Goal: Task Accomplishment & Management: Use online tool/utility

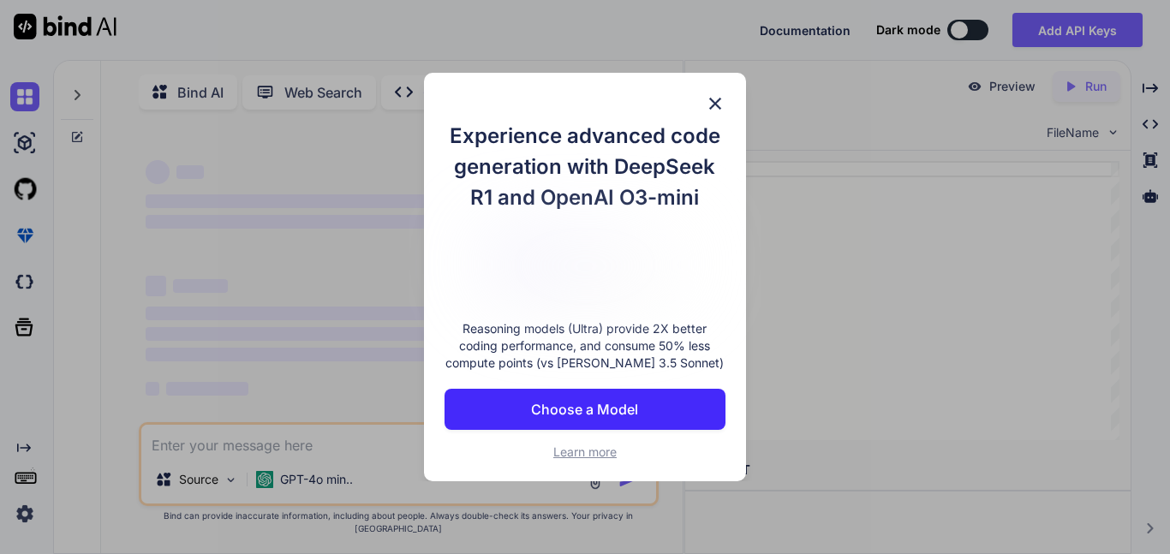
click at [715, 99] on img at bounding box center [715, 103] width 21 height 21
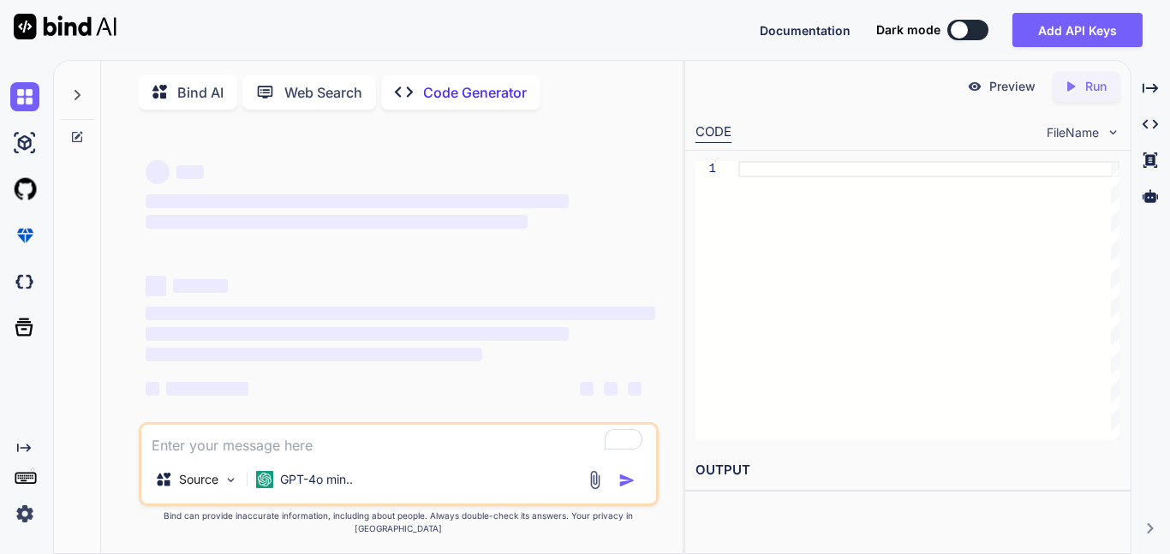
click at [973, 30] on button at bounding box center [968, 30] width 41 height 21
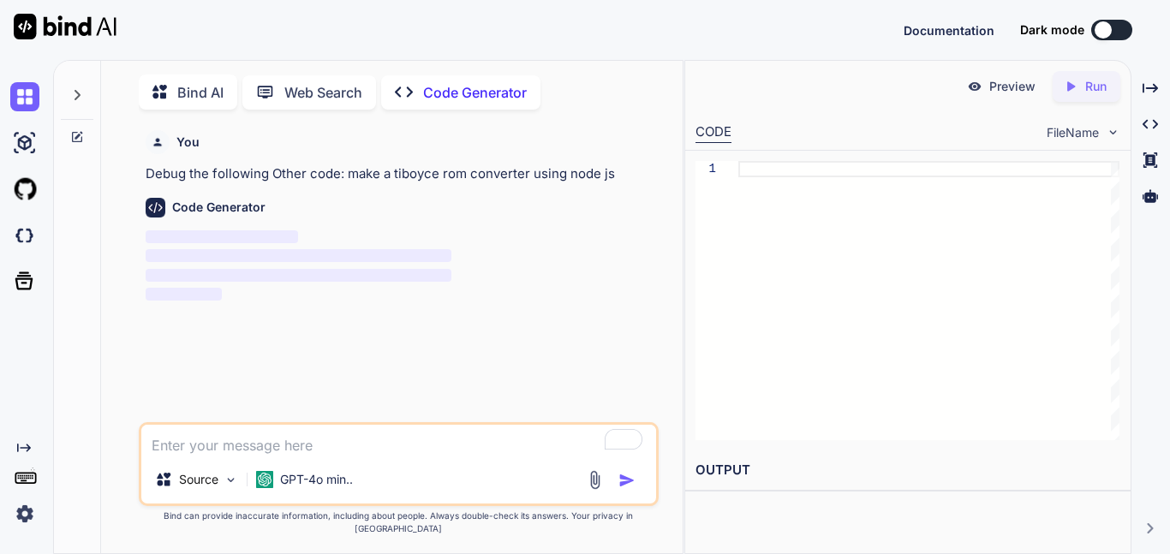
scroll to position [7, 0]
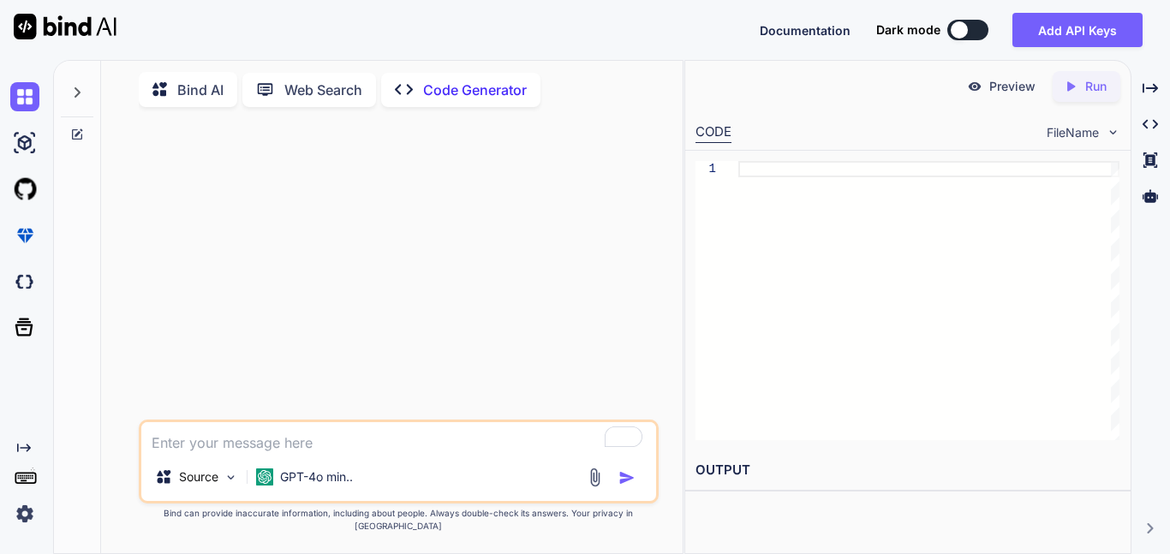
click at [970, 30] on button at bounding box center [968, 30] width 41 height 21
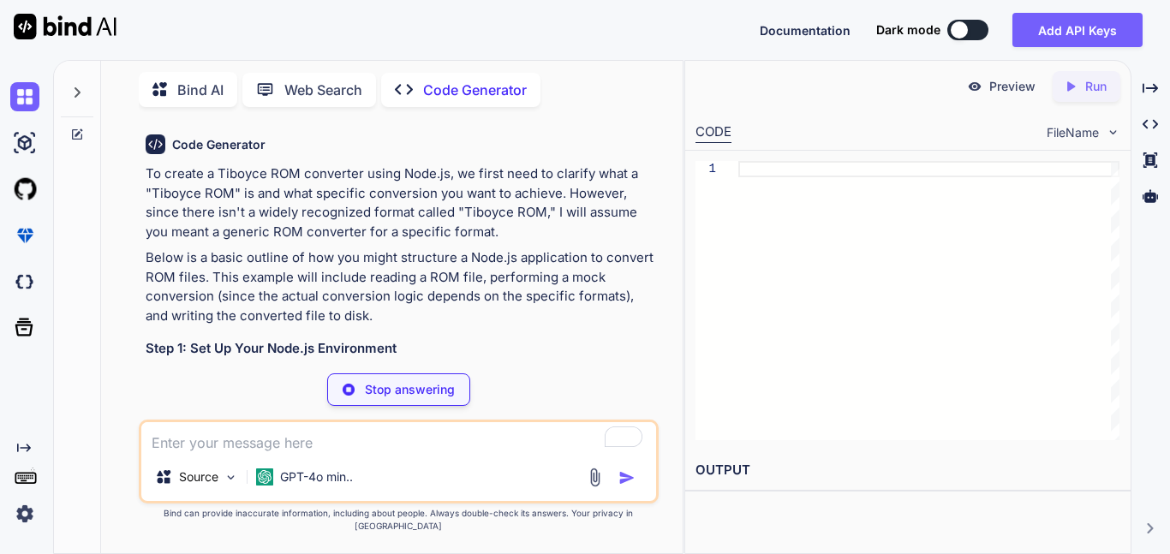
click at [969, 27] on button at bounding box center [968, 30] width 41 height 21
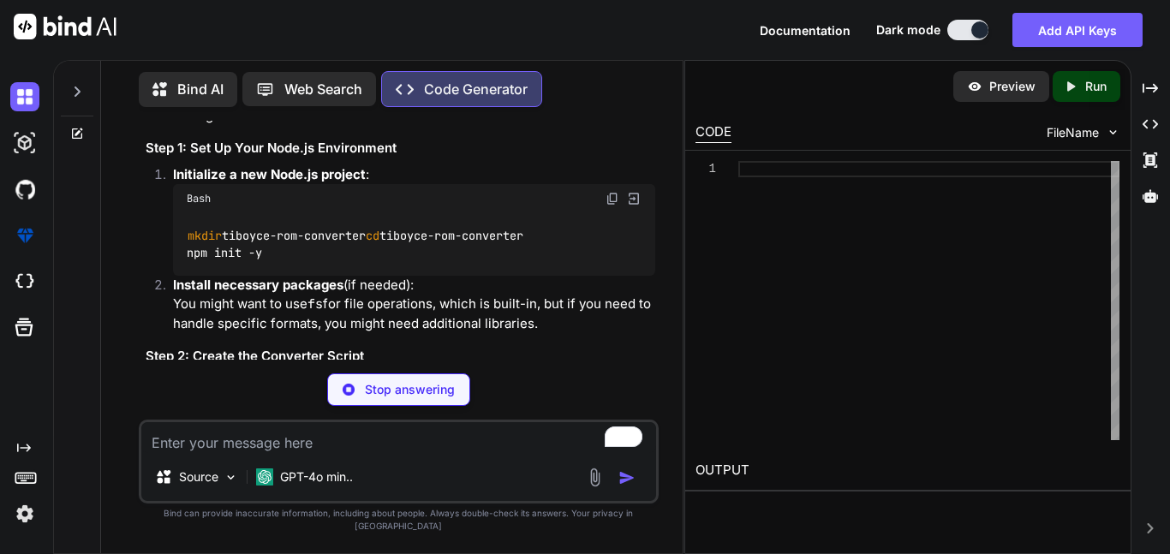
scroll to position [204, 0]
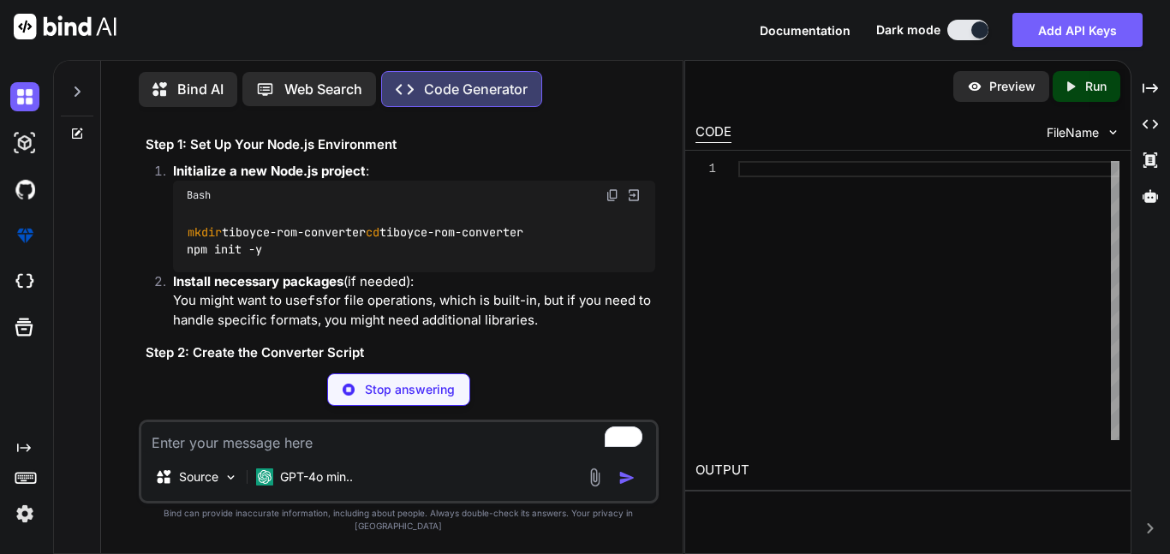
click at [608, 195] on img at bounding box center [613, 196] width 14 height 14
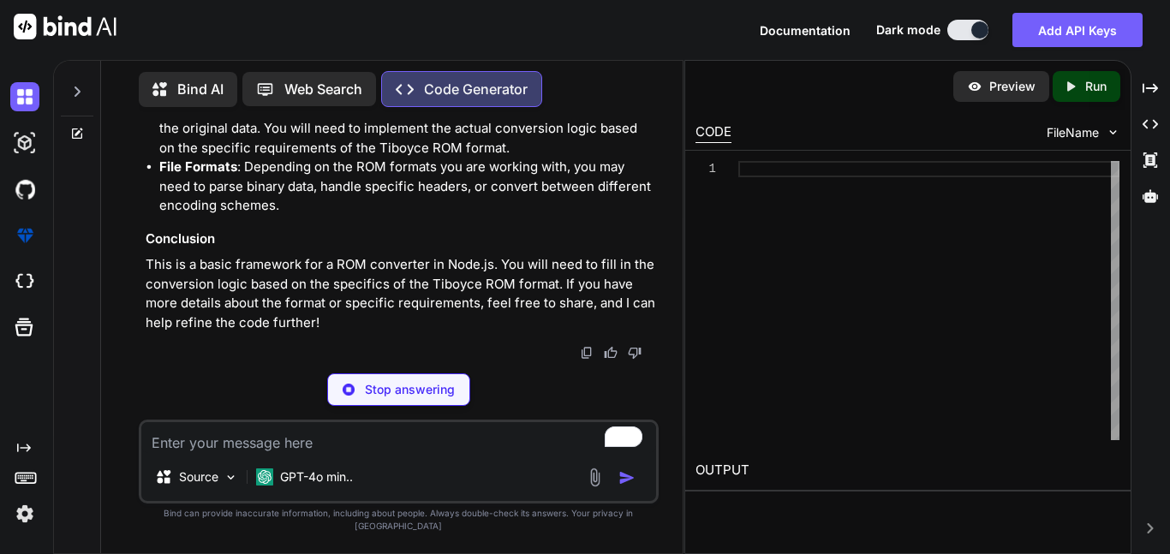
type textarea "x"
type textarea "mkdir tiboyce-rom-converter cd tiboyce-rom-converter npm init -y"
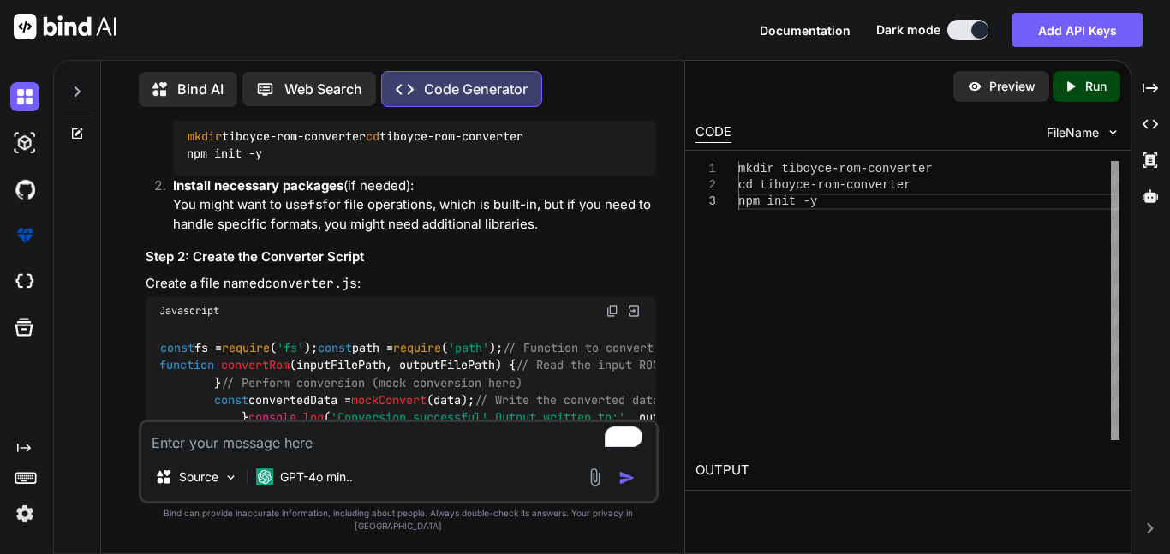
scroll to position [303, 0]
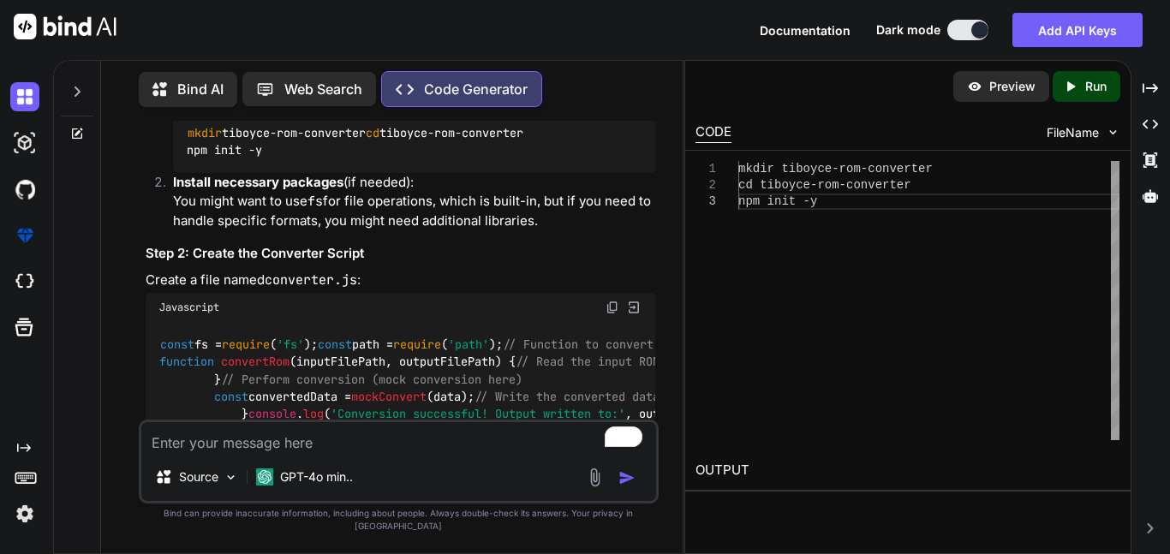
click at [609, 314] on img at bounding box center [613, 308] width 14 height 14
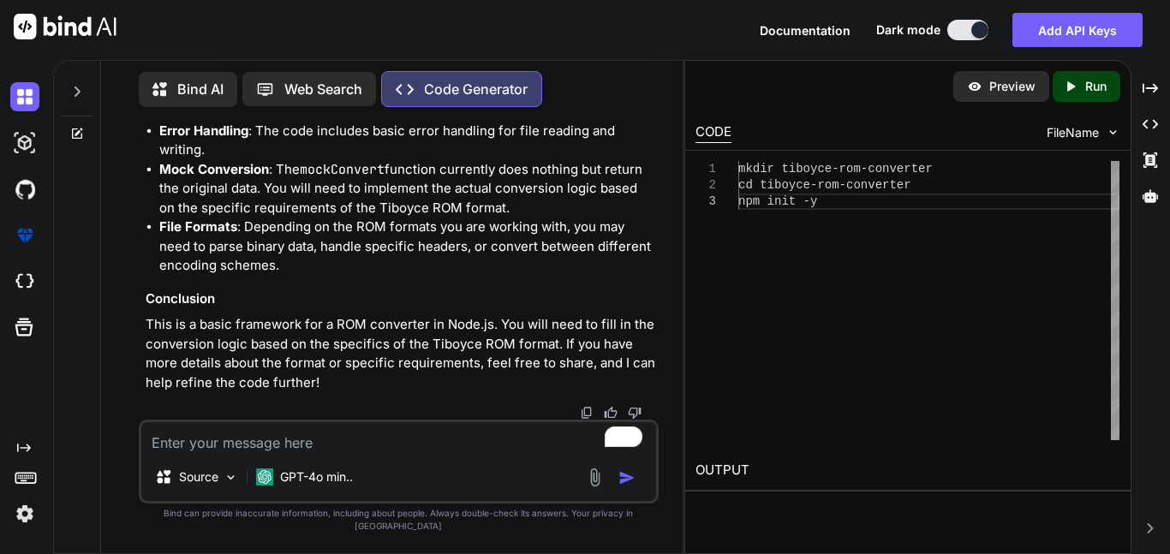
scroll to position [1398, 0]
click at [612, 29] on img at bounding box center [613, 22] width 14 height 14
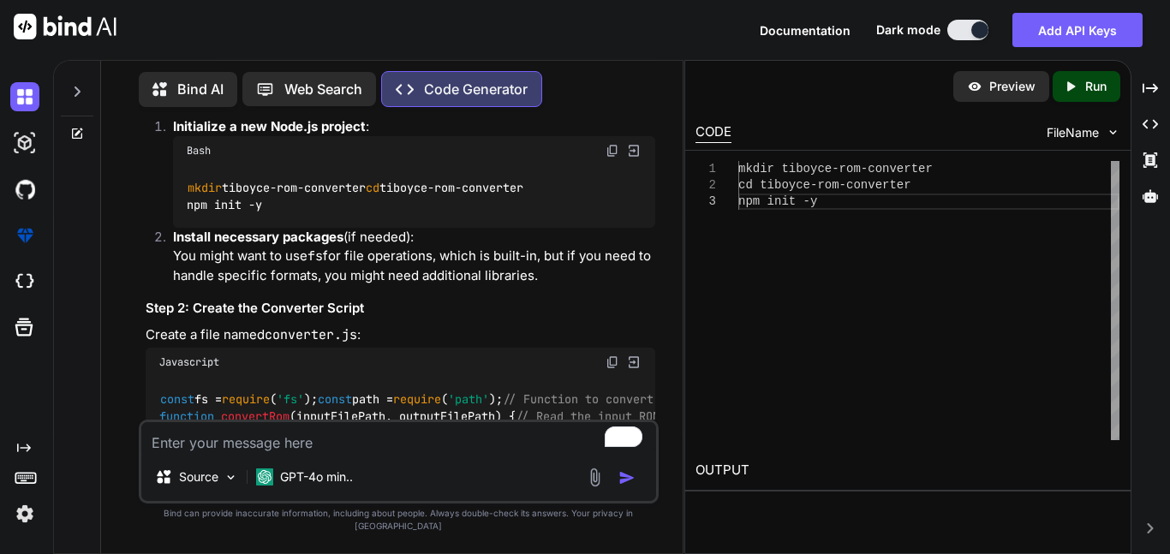
scroll to position [245, 0]
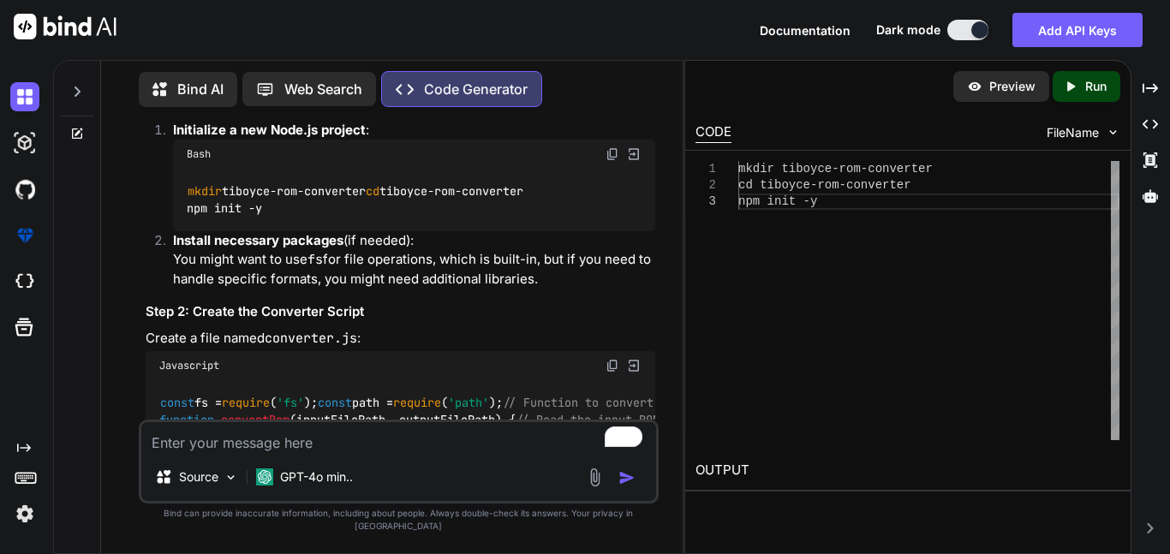
click at [608, 373] on img at bounding box center [613, 366] width 14 height 14
click at [612, 158] on img at bounding box center [613, 154] width 14 height 14
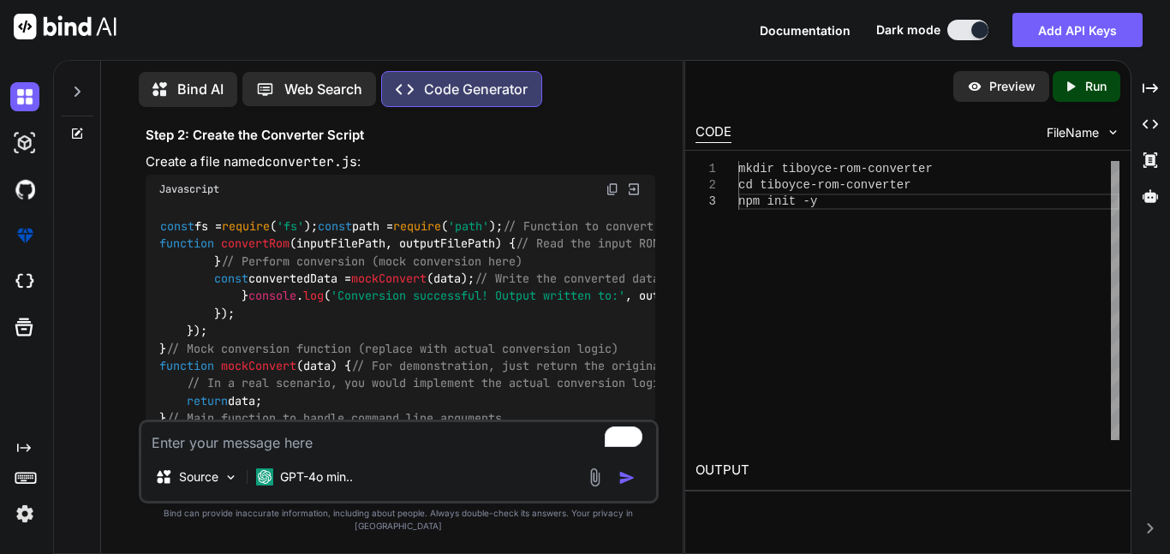
scroll to position [422, 0]
click at [603, 203] on div "Javascript" at bounding box center [401, 188] width 510 height 29
click at [612, 195] on img at bounding box center [613, 189] width 14 height 14
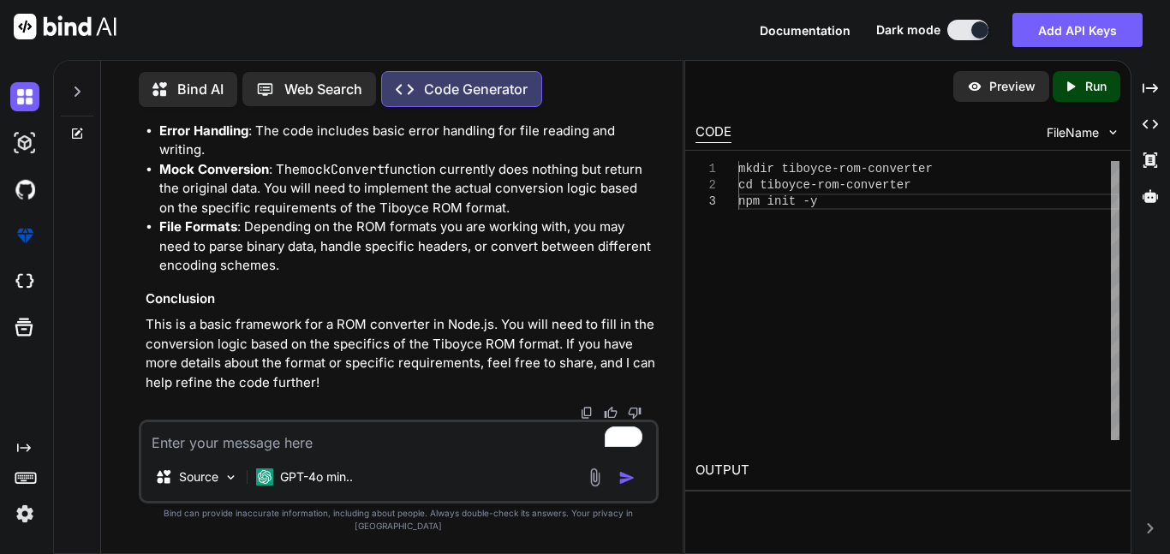
scroll to position [1589, 0]
click at [590, 488] on img at bounding box center [595, 478] width 20 height 20
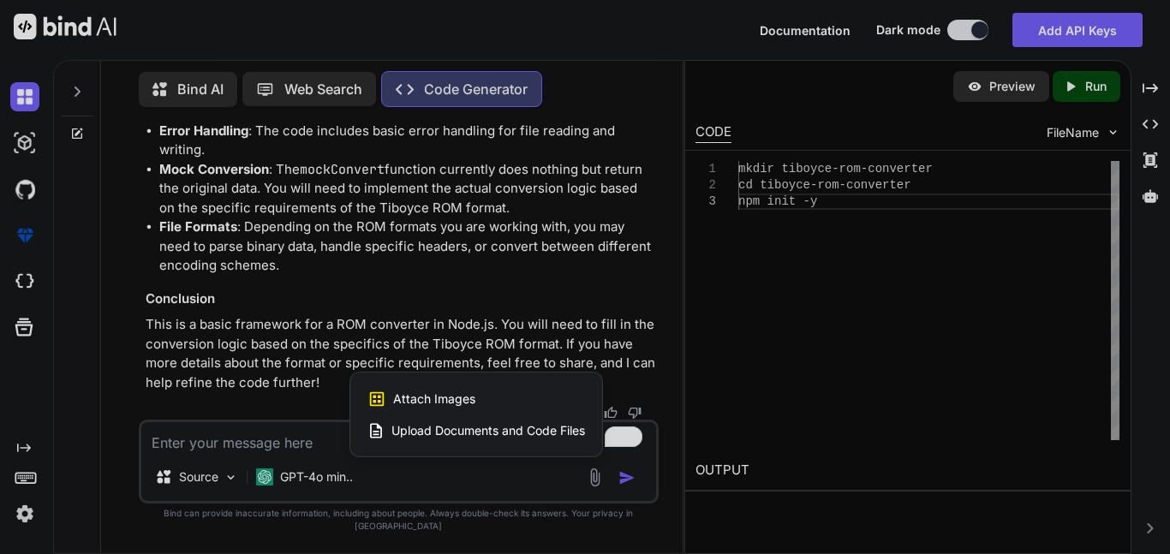
click at [457, 440] on span "Upload Documents and Code Files" at bounding box center [489, 430] width 194 height 17
type textarea "x"
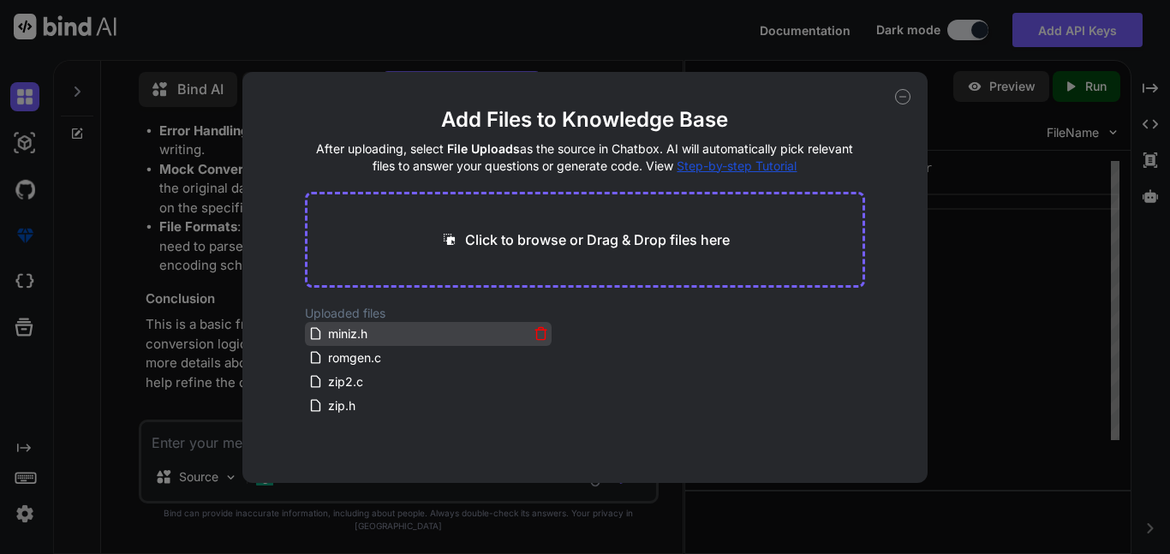
click at [399, 332] on div "miniz.h" at bounding box center [418, 334] width 220 height 21
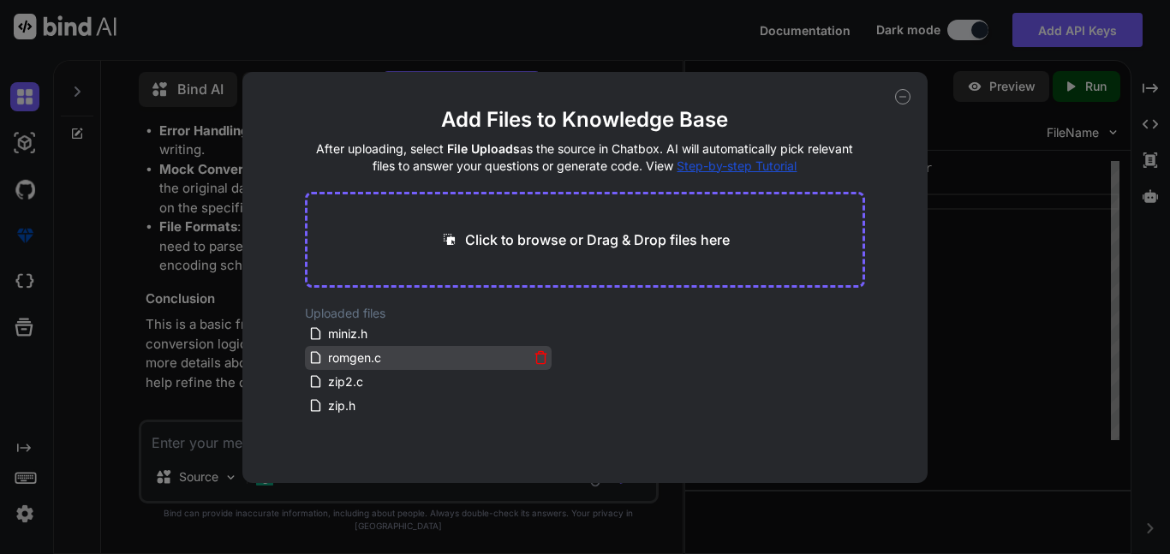
click at [389, 361] on div "romgen.c" at bounding box center [418, 358] width 220 height 21
click at [525, 249] on div "Click to browse or Drag & Drop files here" at bounding box center [585, 240] width 560 height 96
click at [554, 236] on p "Click to browse or Drag & Drop files here" at bounding box center [597, 240] width 265 height 21
type input "C:\fakepath\z80mode.asm"
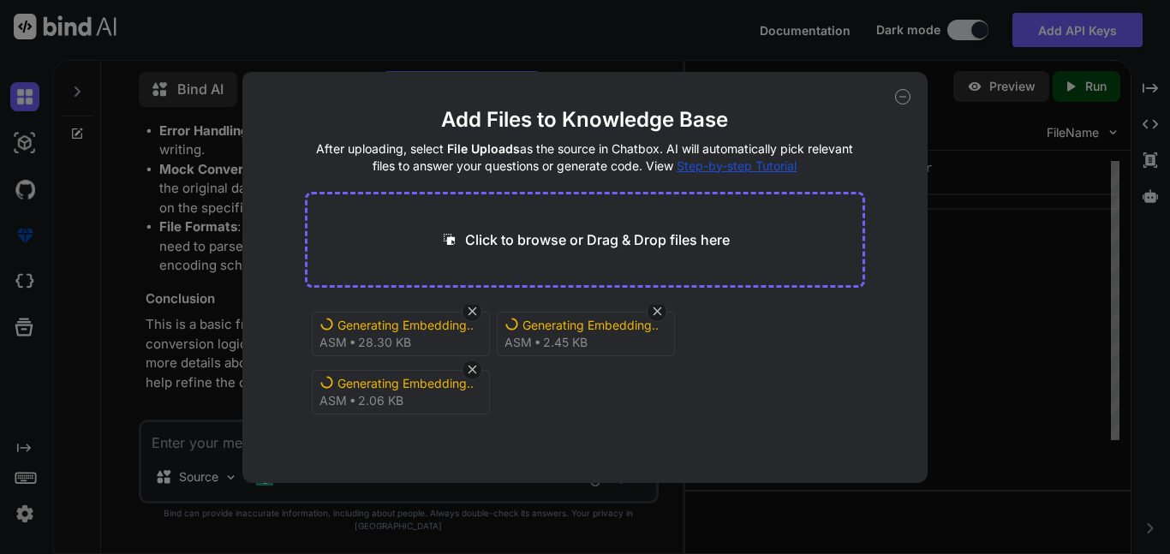
scroll to position [0, 0]
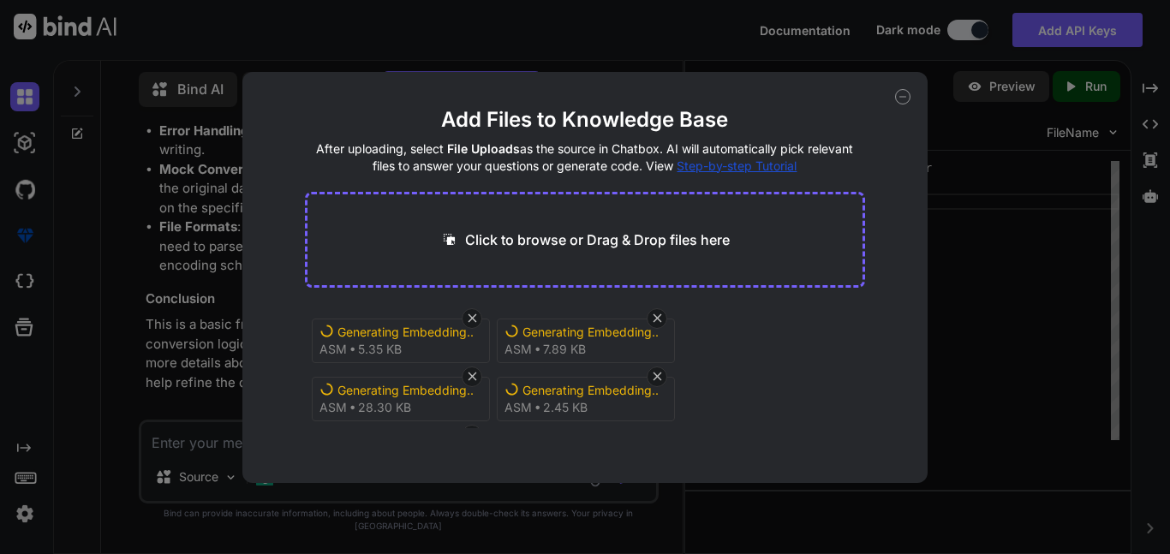
click at [661, 266] on div "Click to browse or Drag & Drop files here" at bounding box center [585, 240] width 560 height 96
click at [571, 249] on div "Click to browse or Drag & Drop files here" at bounding box center [585, 240] width 560 height 96
type textarea "x"
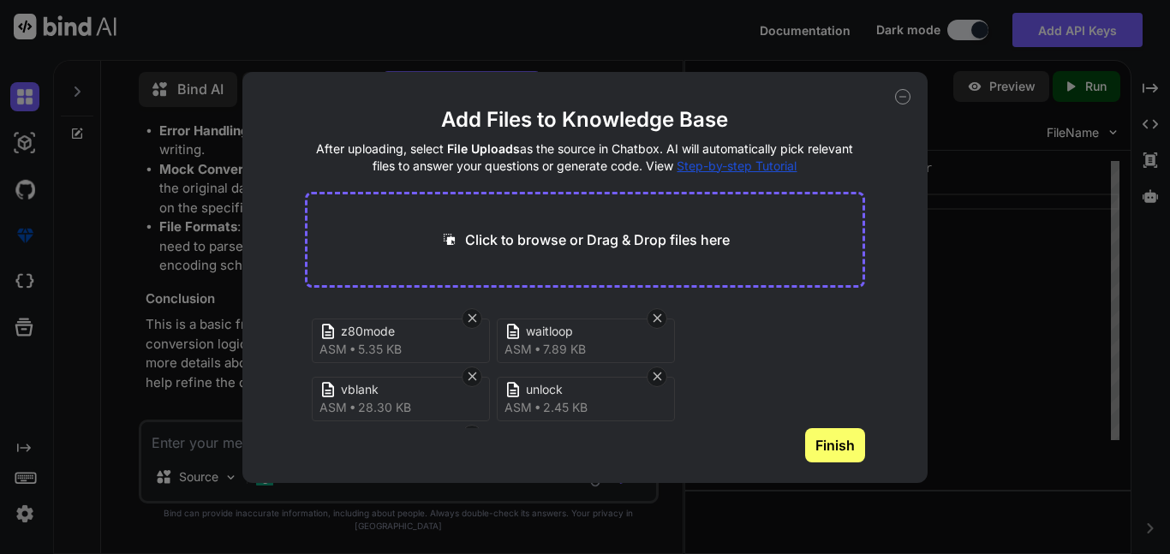
click at [559, 247] on p "Click to browse or Drag & Drop files here" at bounding box center [597, 240] width 265 height 21
type input "C:\fakepath\lzfP.h"
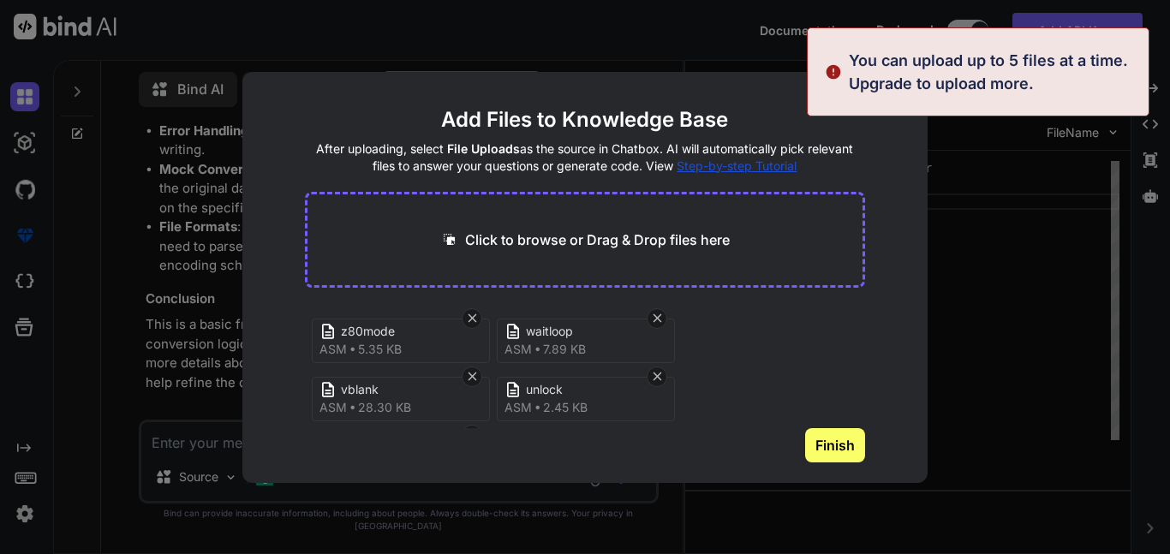
scroll to position [65, 0]
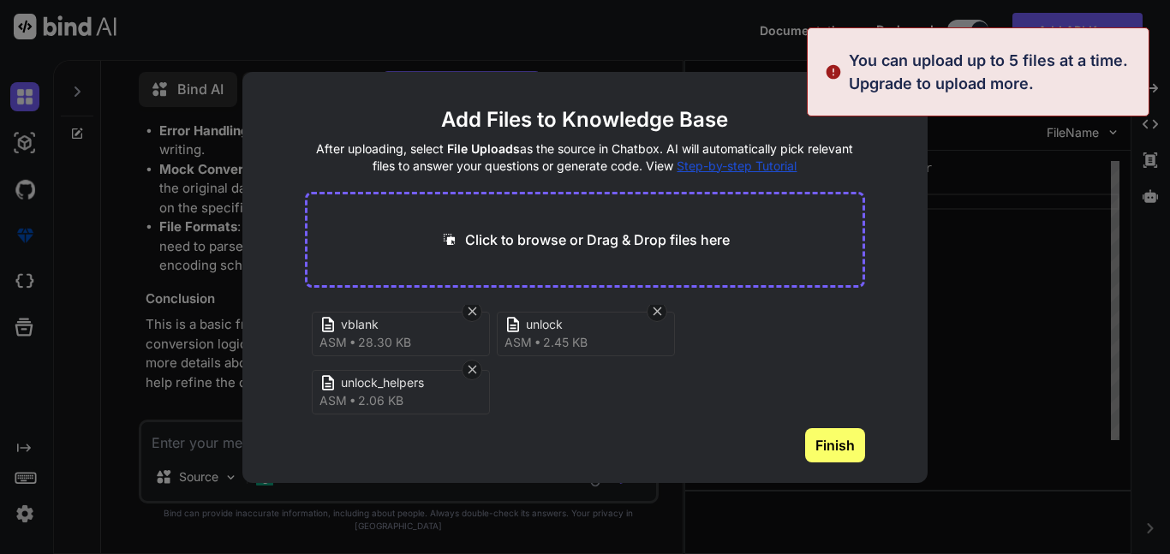
click at [829, 442] on button "Finish" at bounding box center [835, 445] width 60 height 34
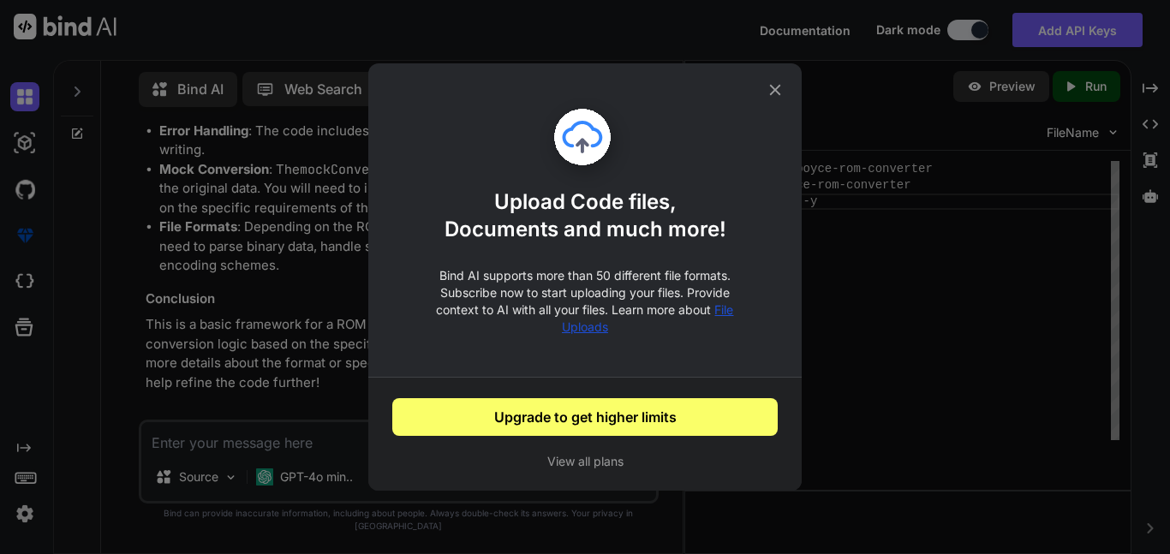
click at [786, 101] on div "Upload Code files, Documents and much more! Bind AI supports more than 50 diffe…" at bounding box center [585, 238] width 434 height 280
click at [775, 93] on icon at bounding box center [775, 90] width 19 height 19
type textarea "x"
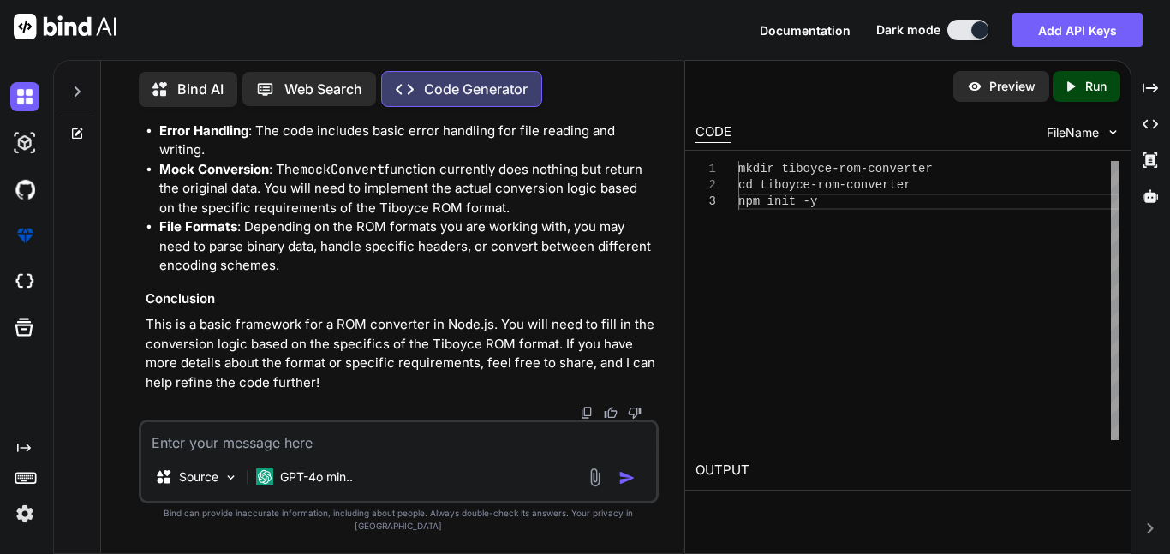
click at [299, 445] on textarea "To enrich screen reader interactions, please activate Accessibility in Grammarl…" at bounding box center [398, 437] width 515 height 31
type textarea "u"
type textarea "x"
type textarea "us"
type textarea "x"
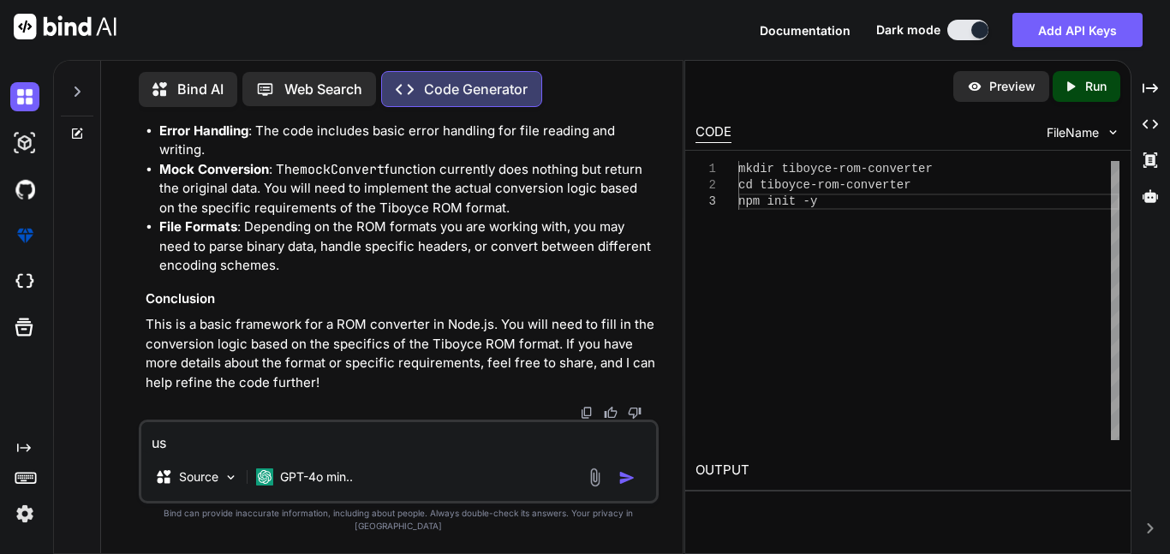
type textarea "use"
type textarea "x"
type textarea "use"
type textarea "x"
type textarea "use u"
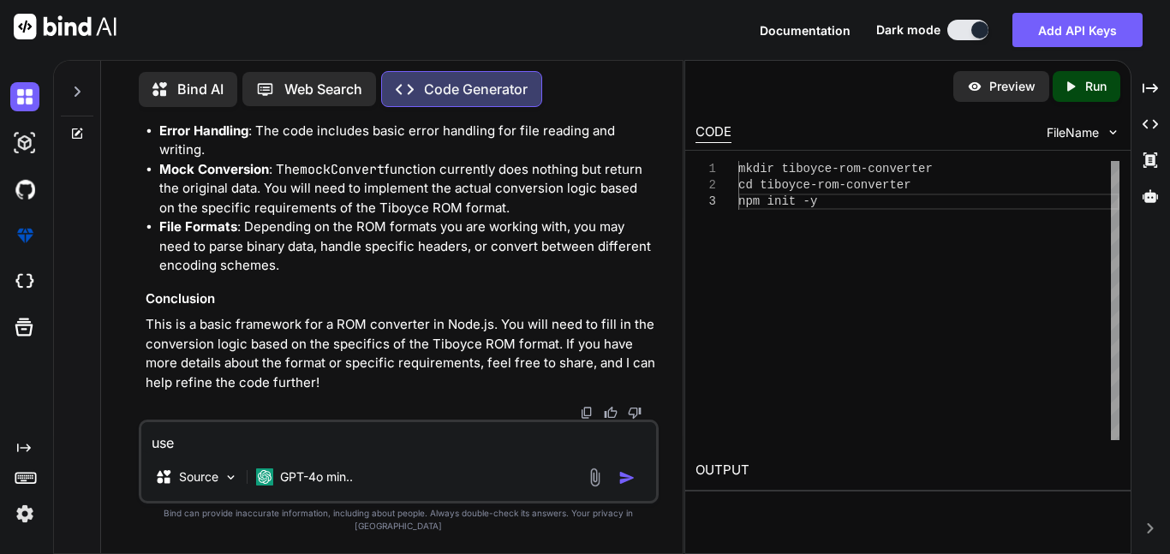
type textarea "x"
type textarea "use up"
type textarea "x"
type textarea "use upl"
type textarea "x"
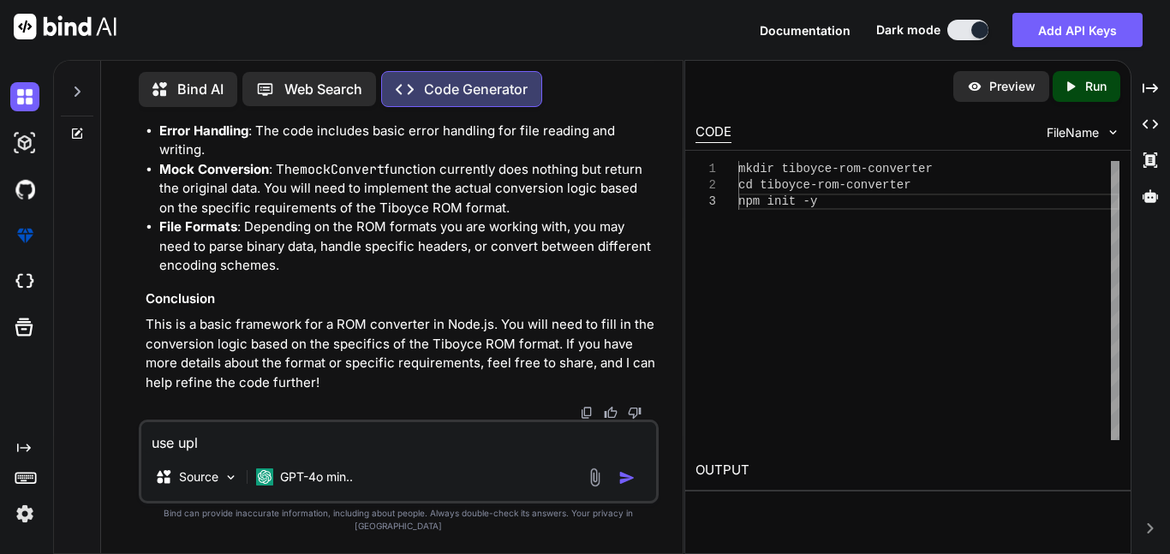
type textarea "use uplo"
type textarea "x"
type textarea "use uploa"
type textarea "x"
type textarea "use upload"
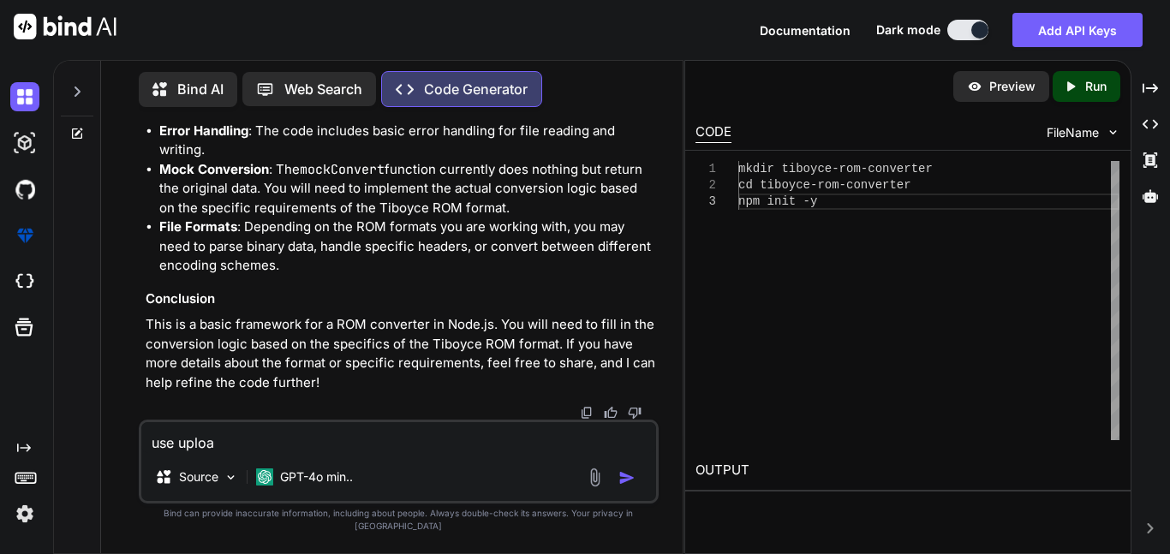
type textarea "x"
type textarea "use uploade"
type textarea "x"
type textarea "use uploaded"
type textarea "x"
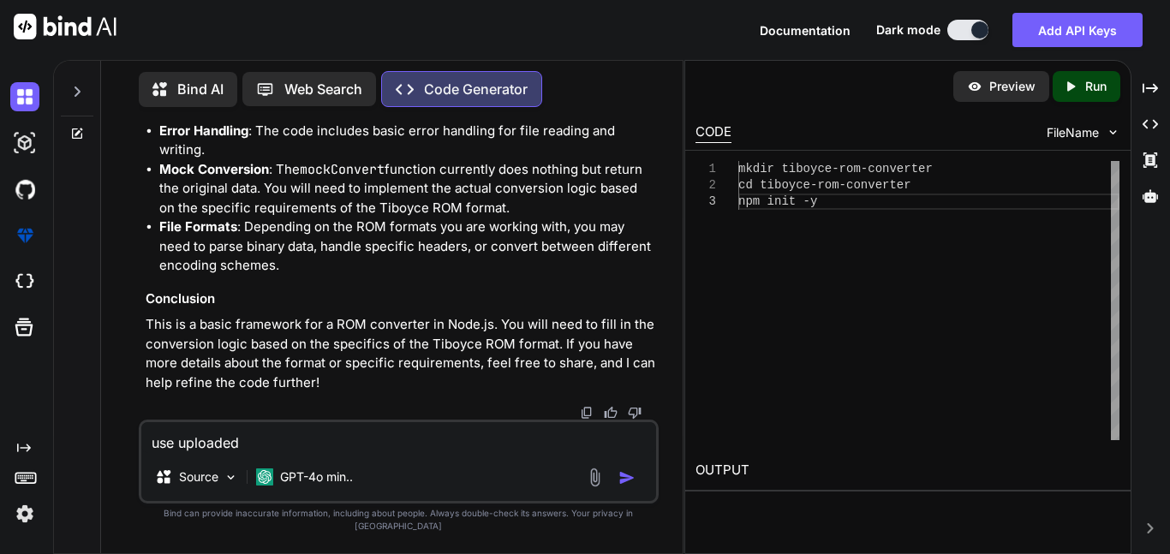
type textarea "use uploaded"
type textarea "x"
type textarea "use uploaded f"
type textarea "x"
type textarea "use uploaded fi"
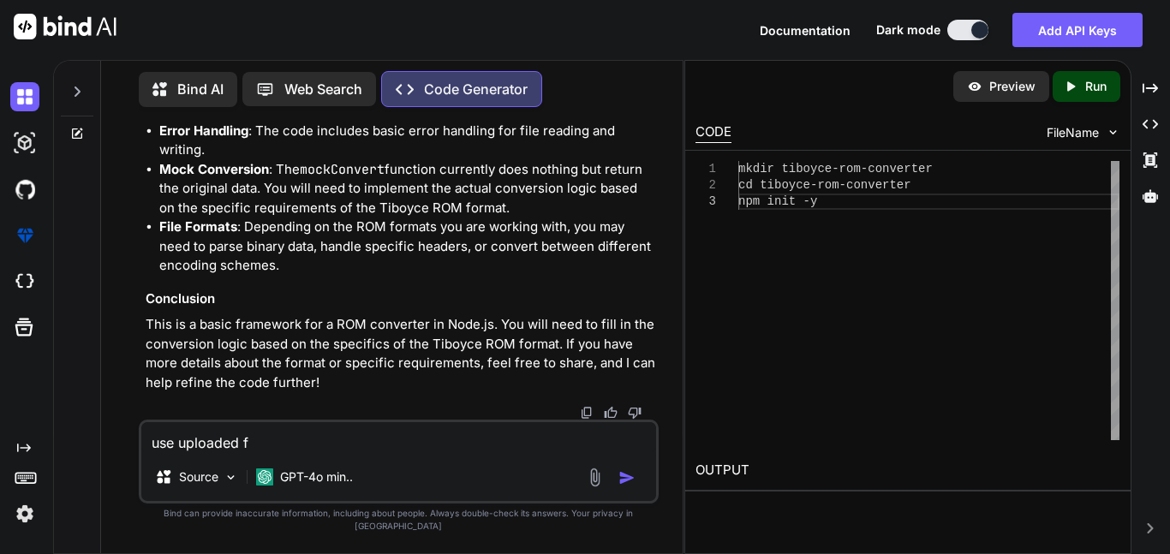
type textarea "x"
type textarea "use uploaded fil"
type textarea "x"
type textarea "use uploaded file"
type textarea "x"
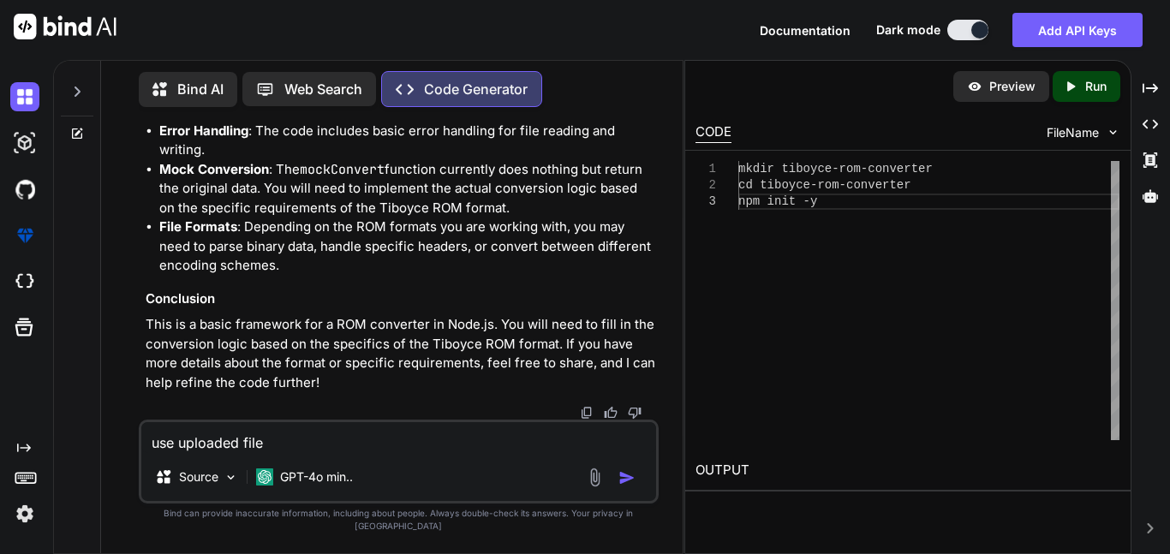
type textarea "use uploaded files"
type textarea "x"
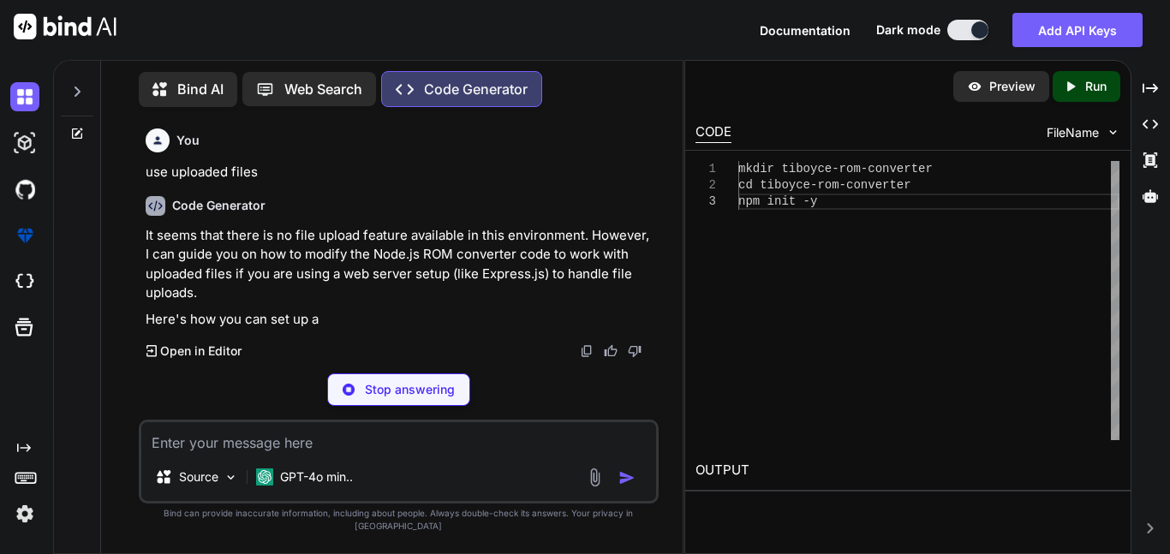
scroll to position [1888, 0]
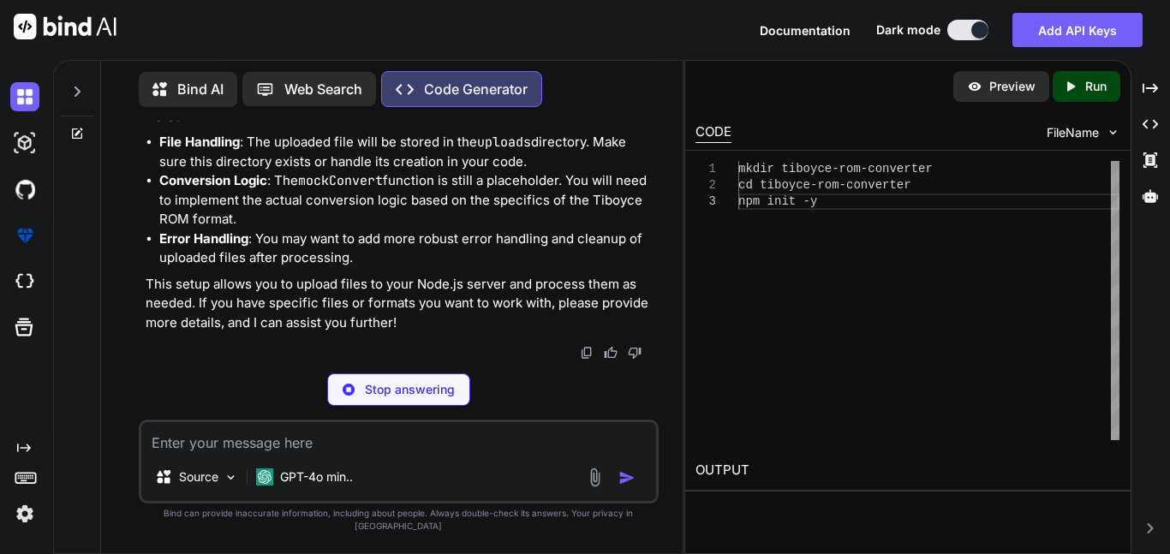
type textarea "x"
type textarea "npm install express [PERSON_NAME]"
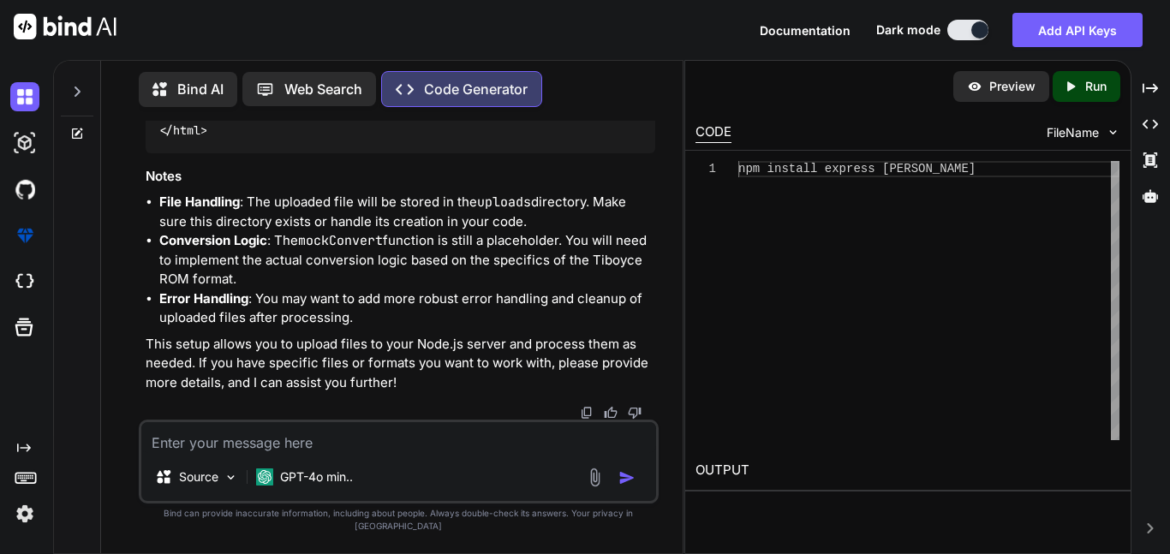
scroll to position [3882, 0]
